Goal: Find specific page/section: Find specific page/section

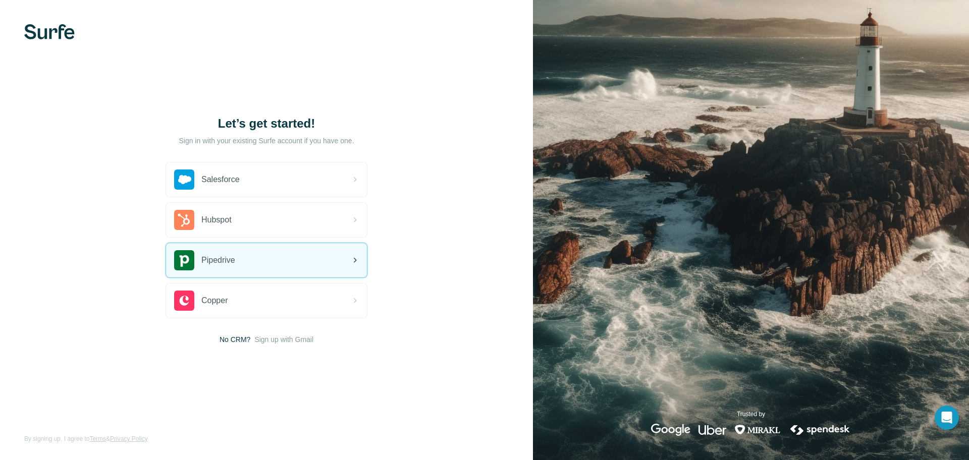
click at [262, 256] on div "Pipedrive" at bounding box center [266, 260] width 201 height 34
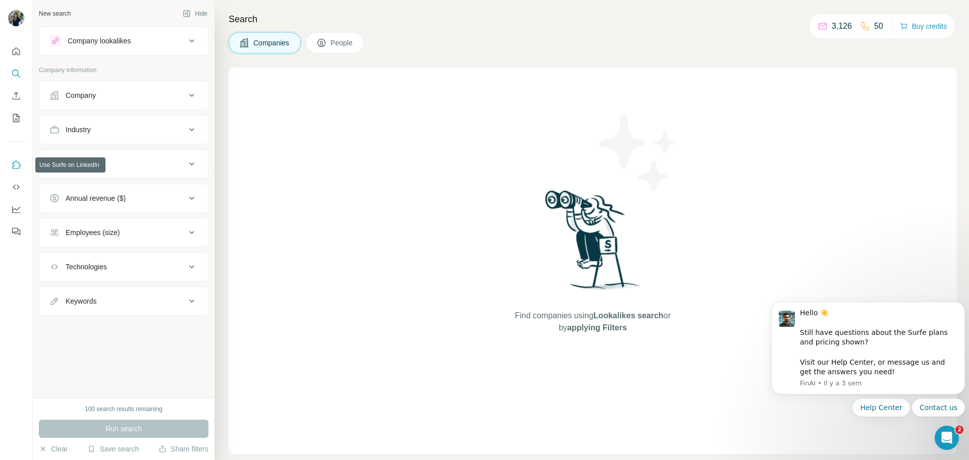
click at [14, 165] on icon "Use Surfe on LinkedIn" at bounding box center [17, 165] width 9 height 8
click at [69, 160] on div "HQ location" at bounding box center [84, 164] width 37 height 10
click at [15, 166] on icon "Use Surfe on LinkedIn" at bounding box center [16, 165] width 10 height 10
